Goal: Find specific page/section: Find specific page/section

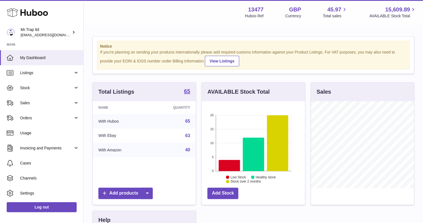
scroll to position [87, 103]
click at [38, 105] on span "Sales" at bounding box center [46, 102] width 53 height 5
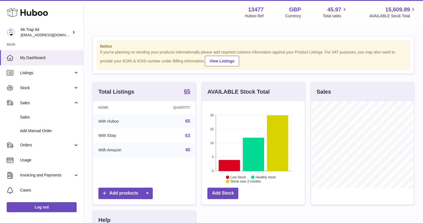
click at [47, 115] on span "Sales" at bounding box center [49, 116] width 59 height 5
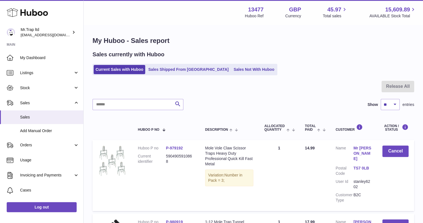
click at [233, 67] on link "Sales Not With Huboo" at bounding box center [253, 69] width 45 height 9
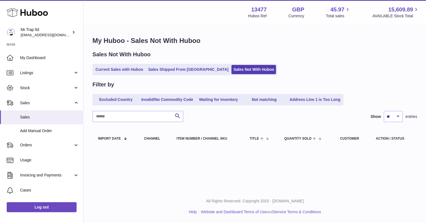
click at [28, 59] on span "My Dashboard" at bounding box center [49, 57] width 59 height 5
click at [29, 59] on span "My Dashboard" at bounding box center [49, 57] width 59 height 5
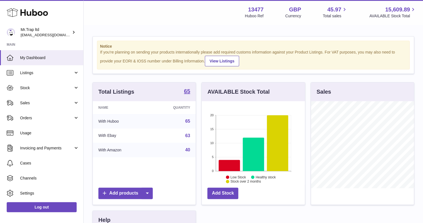
scroll to position [87, 103]
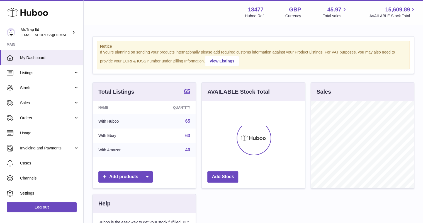
scroll to position [87, 103]
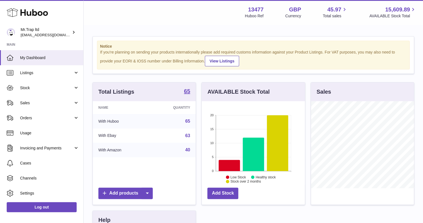
click at [35, 102] on span "Sales" at bounding box center [46, 102] width 53 height 5
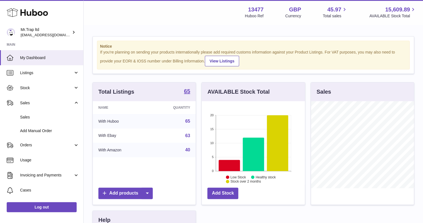
click at [45, 118] on span "Sales" at bounding box center [49, 116] width 59 height 5
